Goal: Find contact information: Find contact information

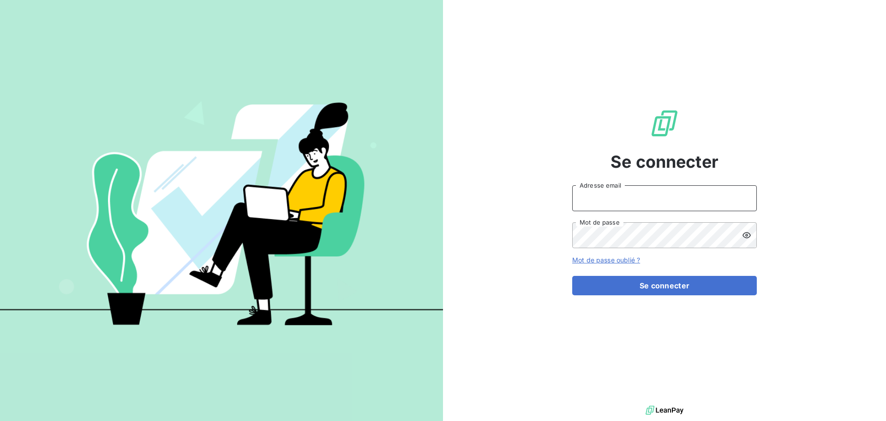
type input "[EMAIL_ADDRESS][DOMAIN_NAME]"
click at [650, 199] on input "[EMAIL_ADDRESS][DOMAIN_NAME]" at bounding box center [664, 198] width 185 height 26
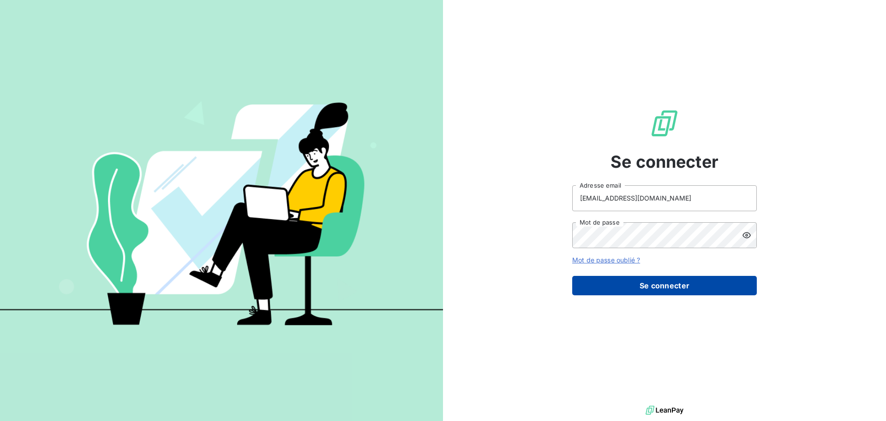
click at [677, 287] on button "Se connecter" at bounding box center [664, 285] width 185 height 19
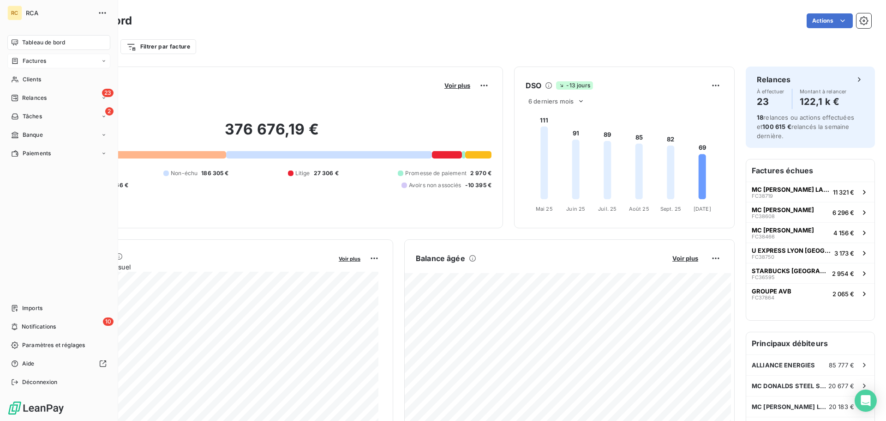
click at [47, 62] on div "Factures" at bounding box center [58, 61] width 103 height 15
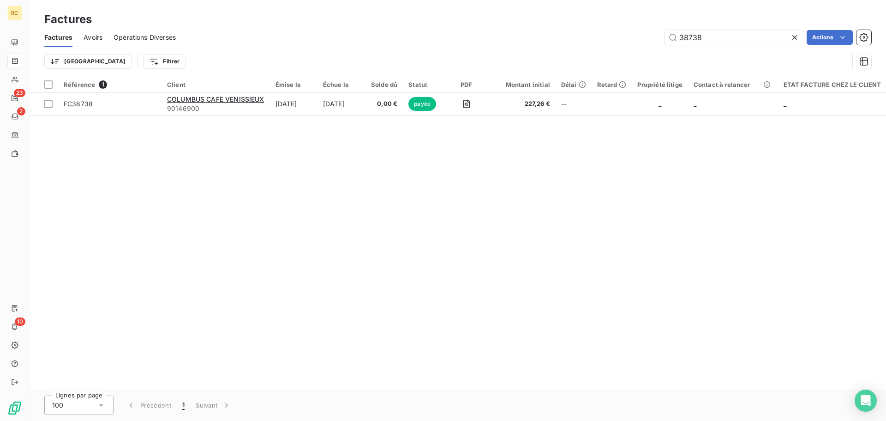
drag, startPoint x: 679, startPoint y: 29, endPoint x: 620, endPoint y: 25, distance: 58.7
click at [620, 25] on div "Factures Factures Avoirs Opérations Diverses 38738 Actions Trier Filtrer" at bounding box center [458, 38] width 857 height 76
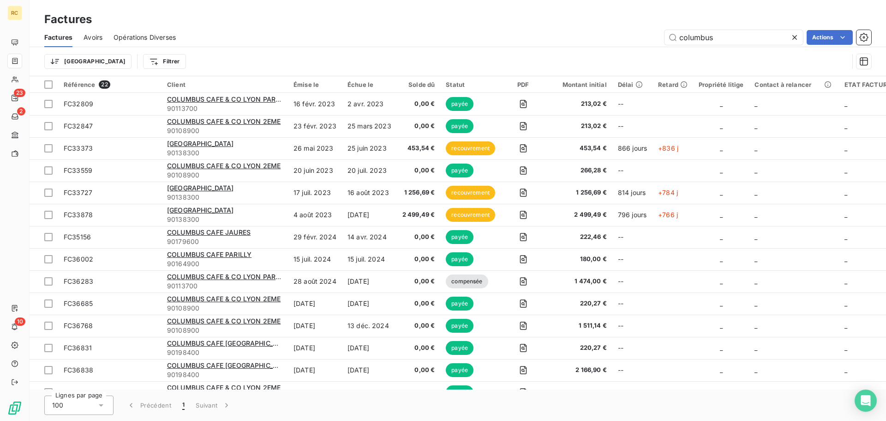
type input "columbus"
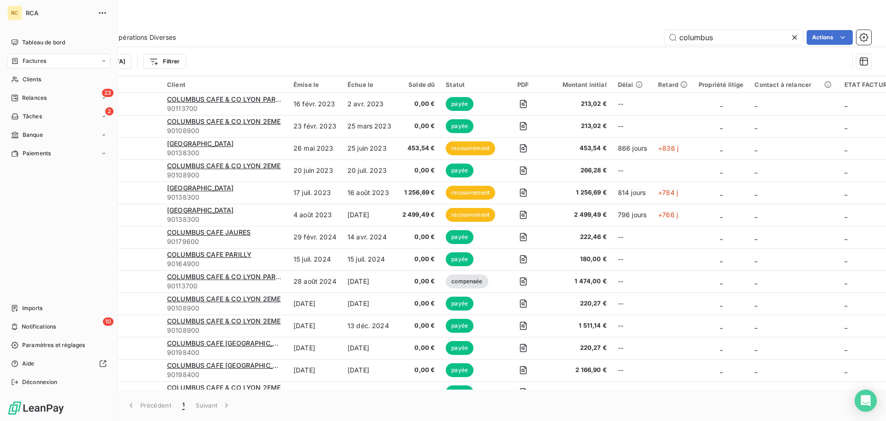
click at [36, 58] on span "Factures" at bounding box center [35, 61] width 24 height 8
click at [52, 81] on div "Factures" at bounding box center [64, 79] width 92 height 15
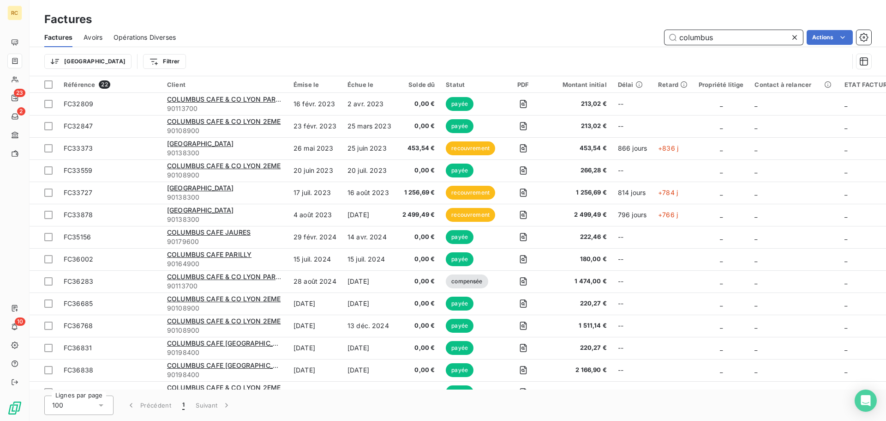
drag, startPoint x: 705, startPoint y: 37, endPoint x: 616, endPoint y: 17, distance: 91.4
click at [612, 21] on div "Factures Factures Avoirs Opérations Diverses columbus Actions Trier Filtrer" at bounding box center [458, 38] width 857 height 76
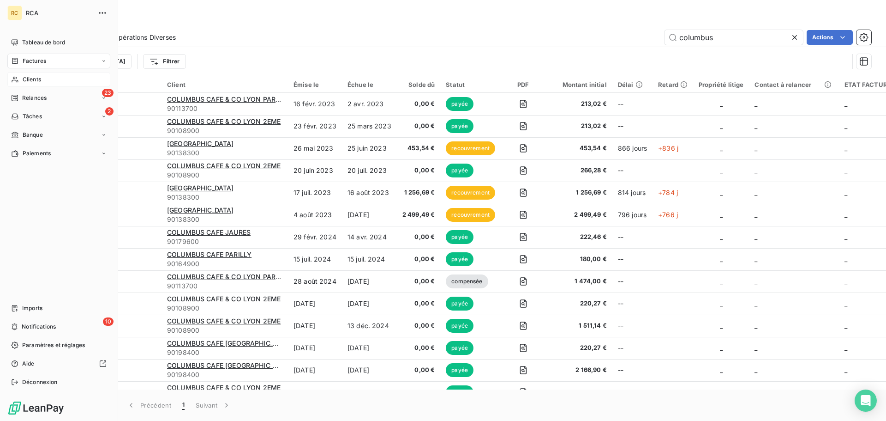
click at [29, 82] on span "Clients" at bounding box center [32, 79] width 18 height 8
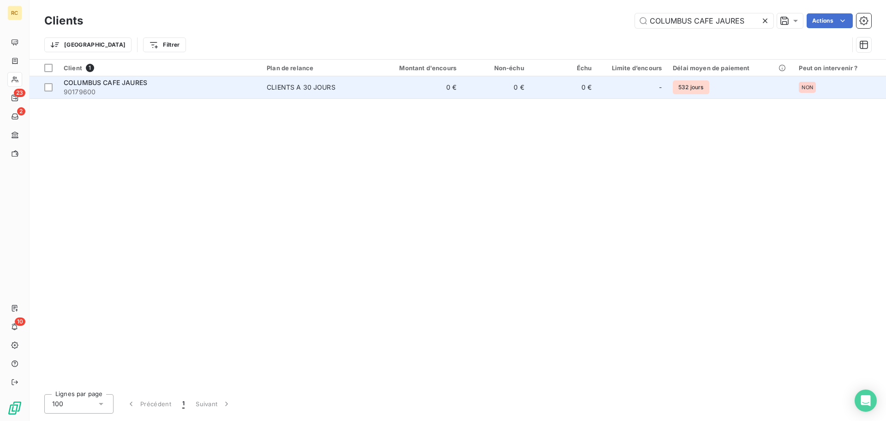
type input "COLUMBUS CAFE JAURES"
click at [278, 86] on div "CLIENTS A 30 JOURS" at bounding box center [301, 87] width 69 height 9
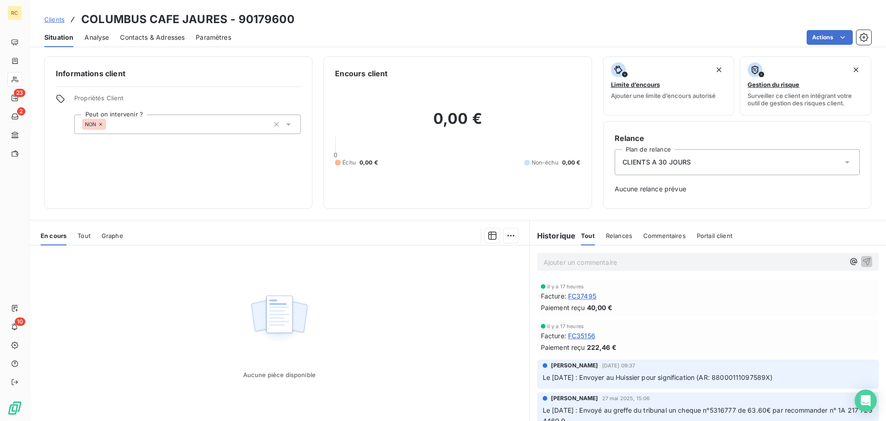
click at [152, 34] on span "Contacts & Adresses" at bounding box center [152, 37] width 65 height 9
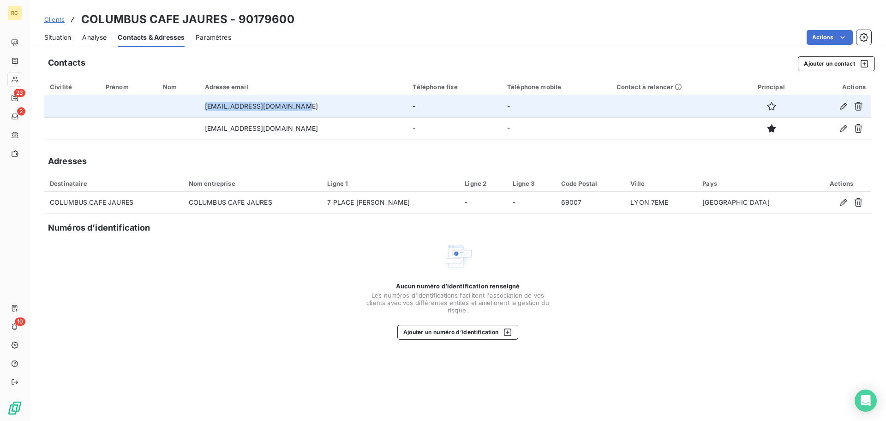
drag, startPoint x: 301, startPoint y: 106, endPoint x: 199, endPoint y: 105, distance: 102.0
click at [199, 105] on td "[EMAIL_ADDRESS][DOMAIN_NAME]" at bounding box center [303, 106] width 208 height 22
copy td "[EMAIL_ADDRESS][DOMAIN_NAME]"
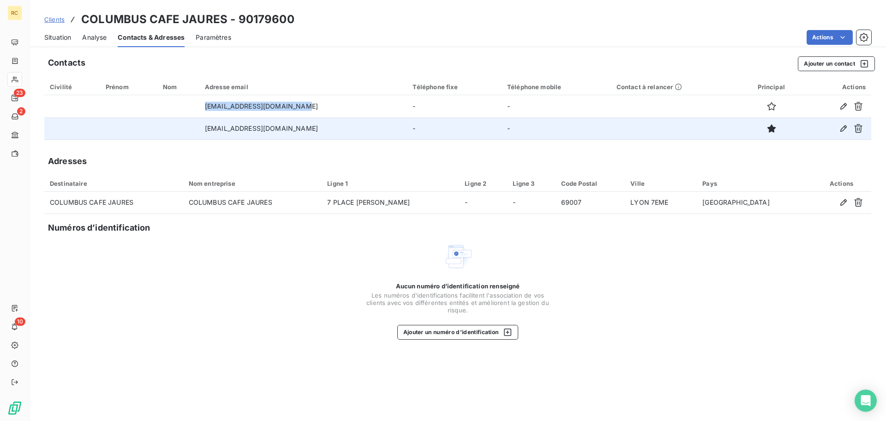
drag, startPoint x: 323, startPoint y: 129, endPoint x: 202, endPoint y: 127, distance: 121.0
click at [202, 127] on td "[EMAIL_ADDRESS][DOMAIN_NAME]" at bounding box center [303, 128] width 208 height 22
copy td "[EMAIL_ADDRESS][DOMAIN_NAME]"
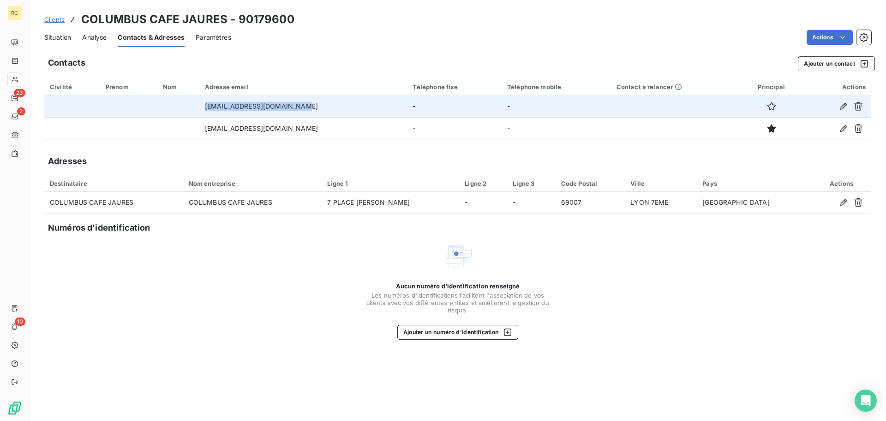
drag, startPoint x: 301, startPoint y: 107, endPoint x: 194, endPoint y: 105, distance: 106.7
click at [194, 105] on tr "[EMAIL_ADDRESS][DOMAIN_NAME] - -" at bounding box center [457, 106] width 827 height 22
copy tr "[EMAIL_ADDRESS][DOMAIN_NAME]"
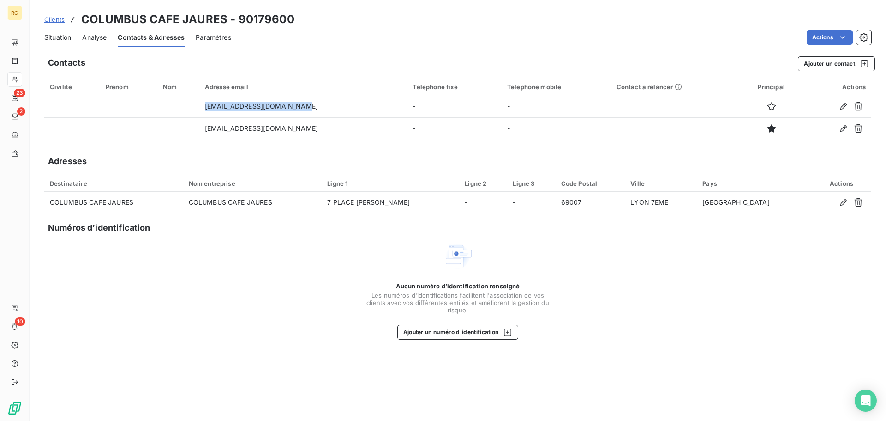
click at [48, 22] on span "Clients" at bounding box center [54, 19] width 20 height 7
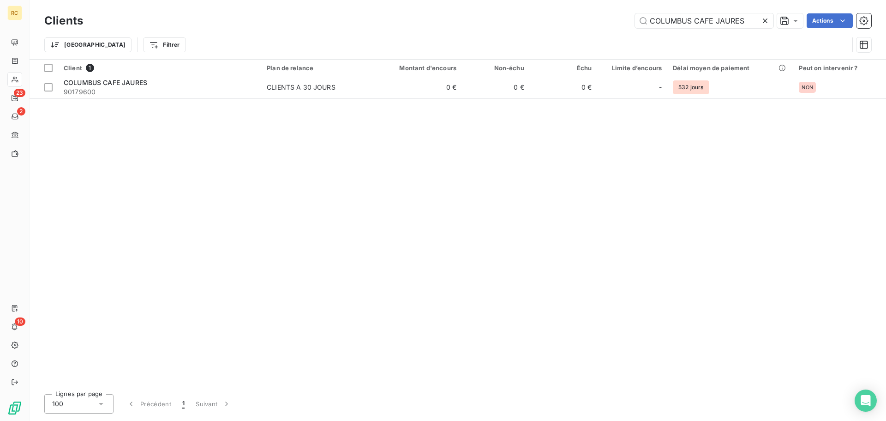
drag, startPoint x: 746, startPoint y: 20, endPoint x: 515, endPoint y: 3, distance: 231.5
click at [516, 4] on div "Clients COLUMBUS CAFE JAURES Actions Trier Filtrer" at bounding box center [458, 29] width 857 height 59
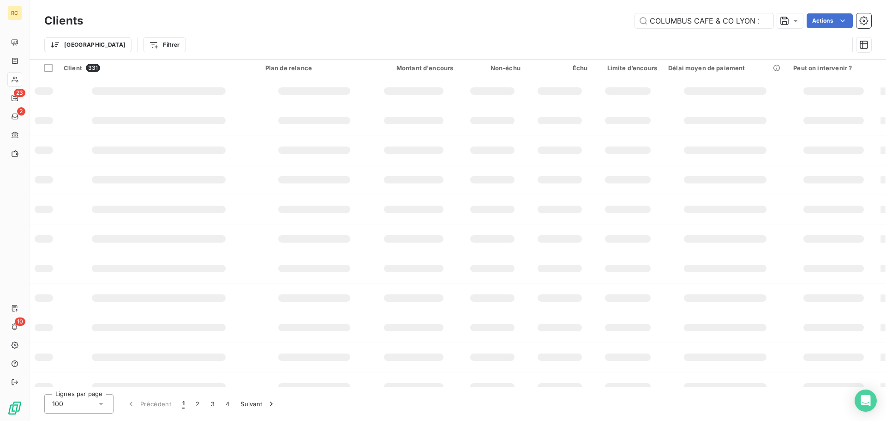
scroll to position [0, 18]
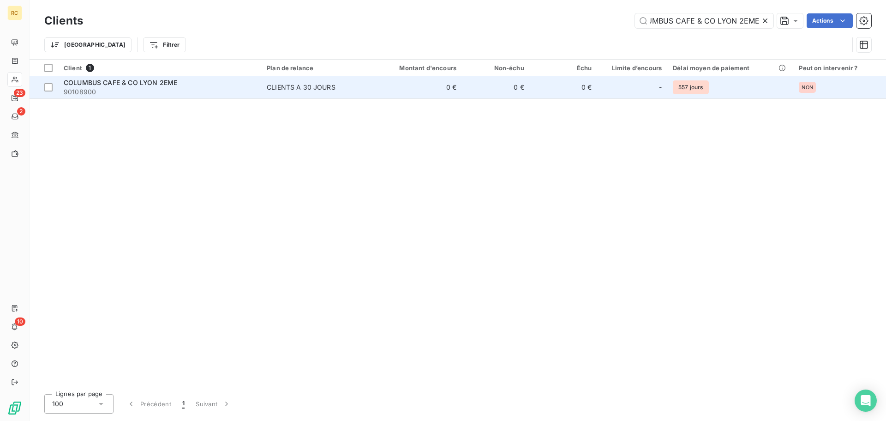
type input "COLUMBUS CAFE & CO LYON 2EME"
click at [374, 83] on td "0 €" at bounding box center [416, 87] width 91 height 22
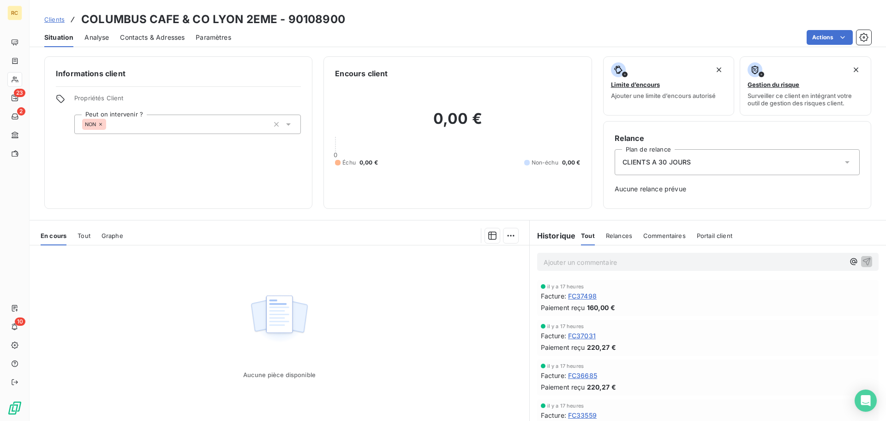
click at [141, 33] on span "Contacts & Adresses" at bounding box center [152, 37] width 65 height 9
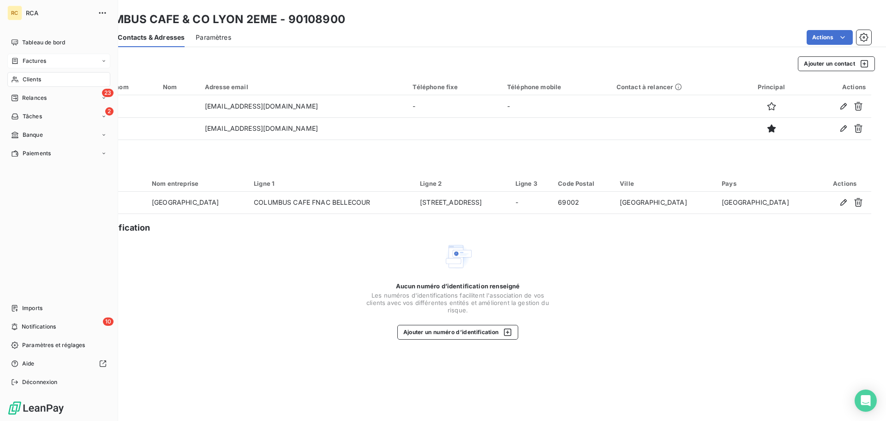
click at [63, 61] on div "Factures" at bounding box center [58, 61] width 103 height 15
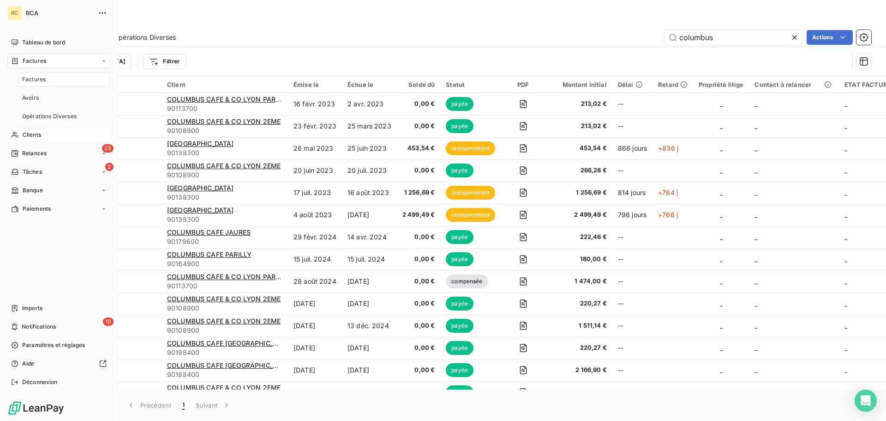
click at [47, 136] on div "Clients" at bounding box center [58, 134] width 103 height 15
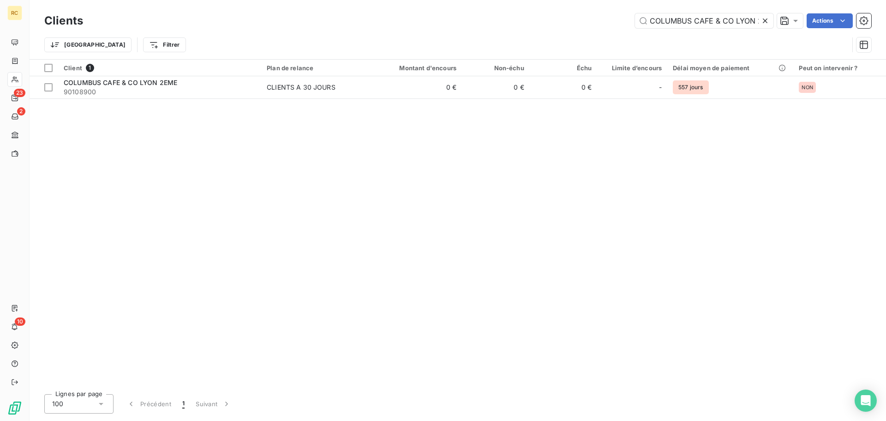
click at [767, 21] on icon at bounding box center [765, 20] width 9 height 9
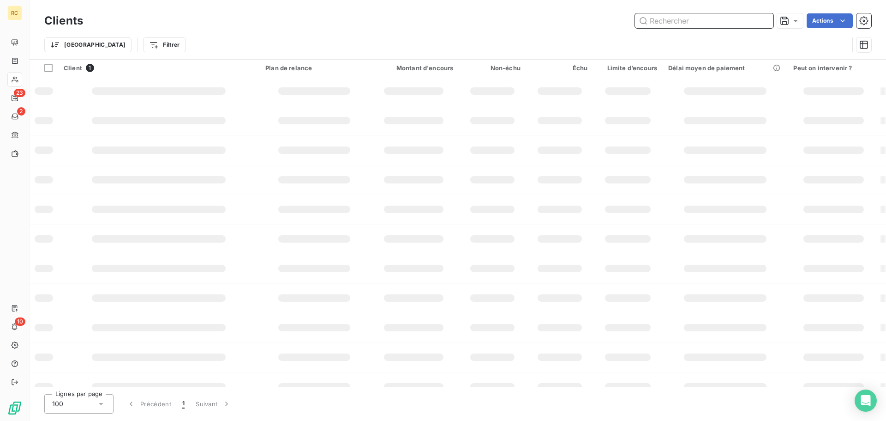
click at [718, 22] on input "text" at bounding box center [704, 20] width 138 height 15
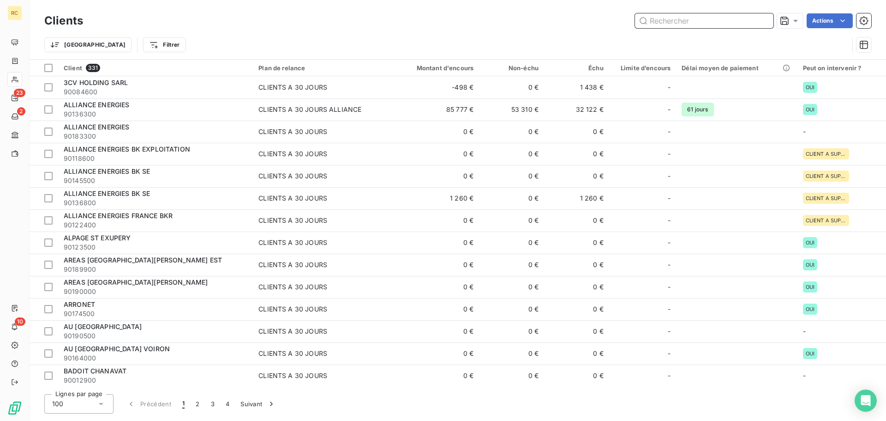
paste input "[GEOGRAPHIC_DATA]"
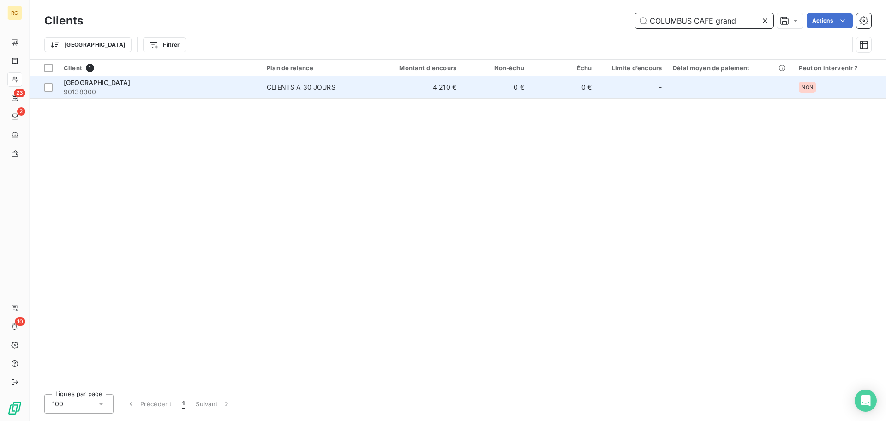
type input "COLUMBUS CAFE grand"
click at [176, 97] on td "[GEOGRAPHIC_DATA] 90138300" at bounding box center [159, 87] width 203 height 22
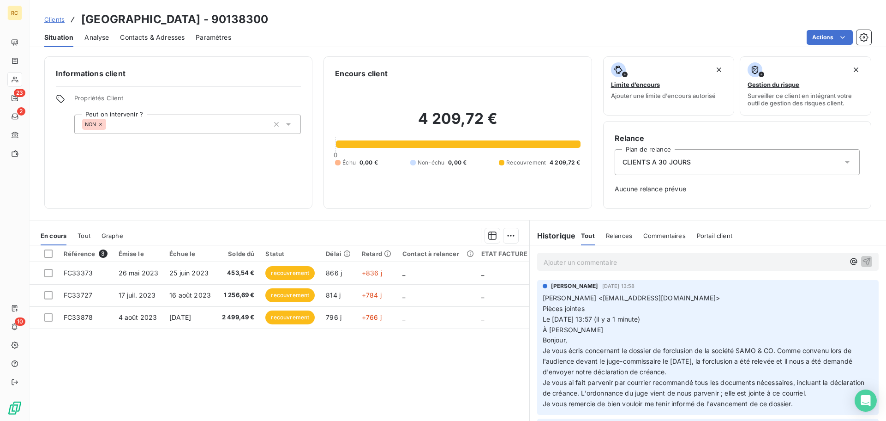
click at [154, 27] on div "Clients [GEOGRAPHIC_DATA] GRAND PLACE - 90138300 Situation Analyse Contacts & A…" at bounding box center [458, 23] width 857 height 47
click at [156, 36] on span "Contacts & Adresses" at bounding box center [152, 37] width 65 height 9
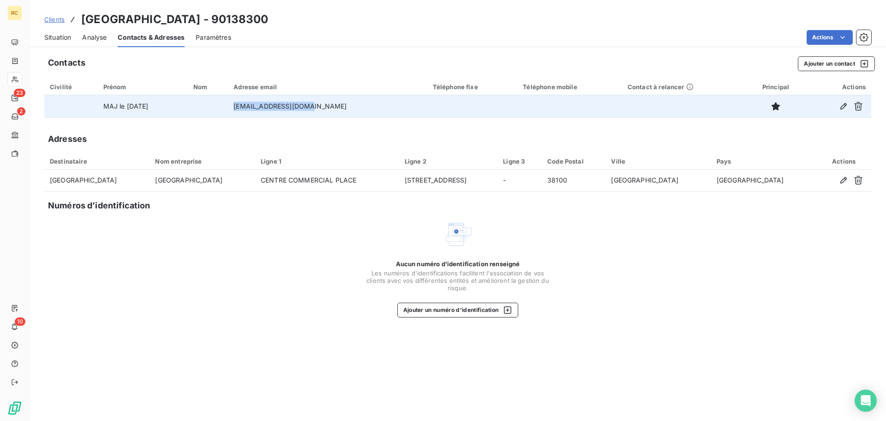
drag, startPoint x: 351, startPoint y: 105, endPoint x: 265, endPoint y: 102, distance: 85.9
click at [265, 102] on td "[EMAIL_ADDRESS][DOMAIN_NAME]" at bounding box center [327, 106] width 199 height 22
copy td "[EMAIL_ADDRESS][DOMAIN_NAME]"
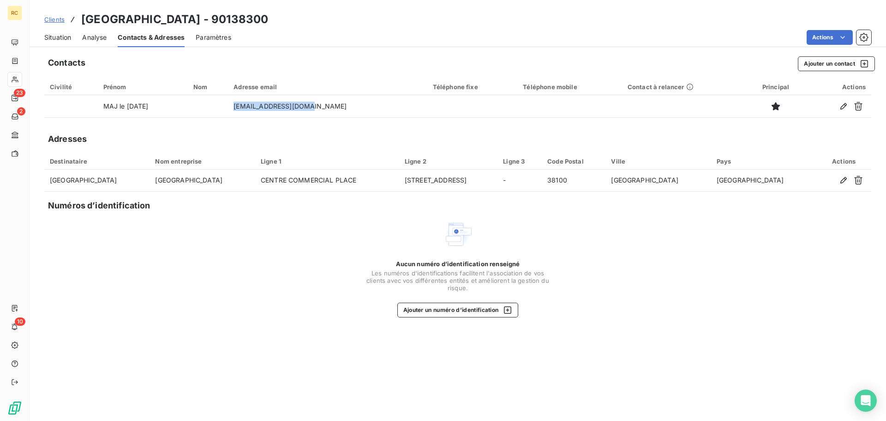
click at [101, 35] on span "Analyse" at bounding box center [94, 37] width 24 height 9
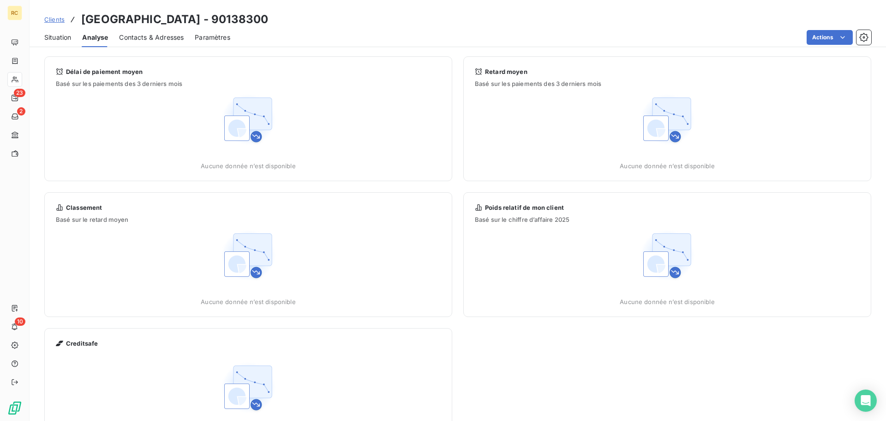
click at [58, 36] on span "Situation" at bounding box center [57, 37] width 27 height 9
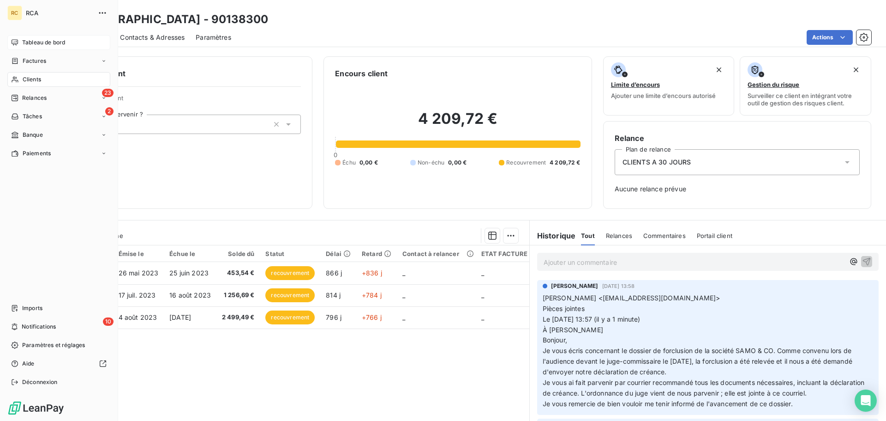
click at [31, 40] on span "Tableau de bord" at bounding box center [43, 42] width 43 height 8
